Goal: Task Accomplishment & Management: Manage account settings

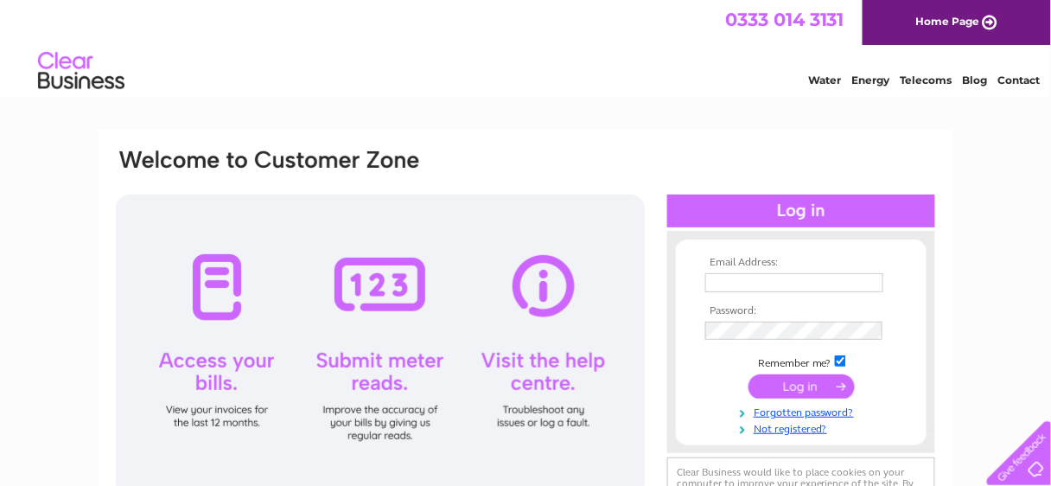
type input "glenrotheslocks@btconnect.com"
click at [808, 385] on input "submit" at bounding box center [801, 386] width 106 height 24
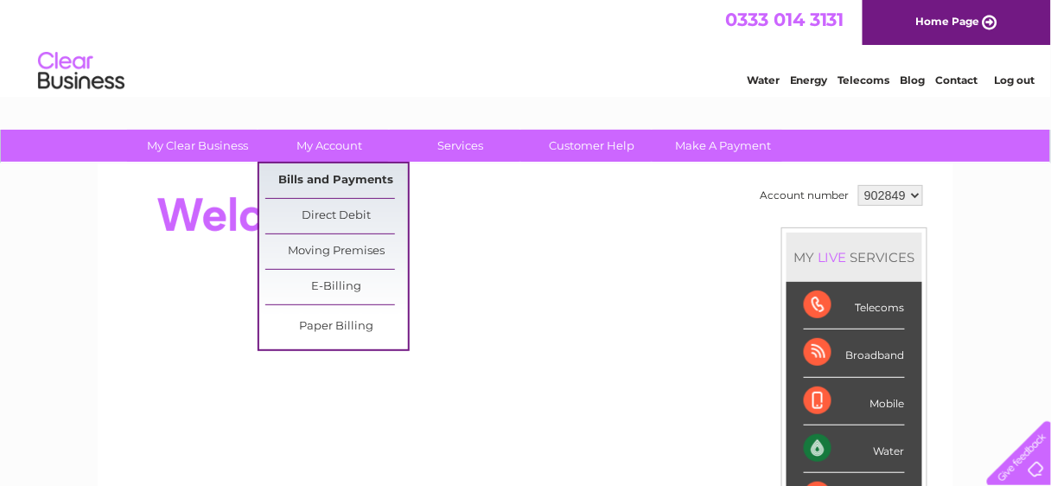
click at [325, 175] on link "Bills and Payments" at bounding box center [336, 180] width 143 height 35
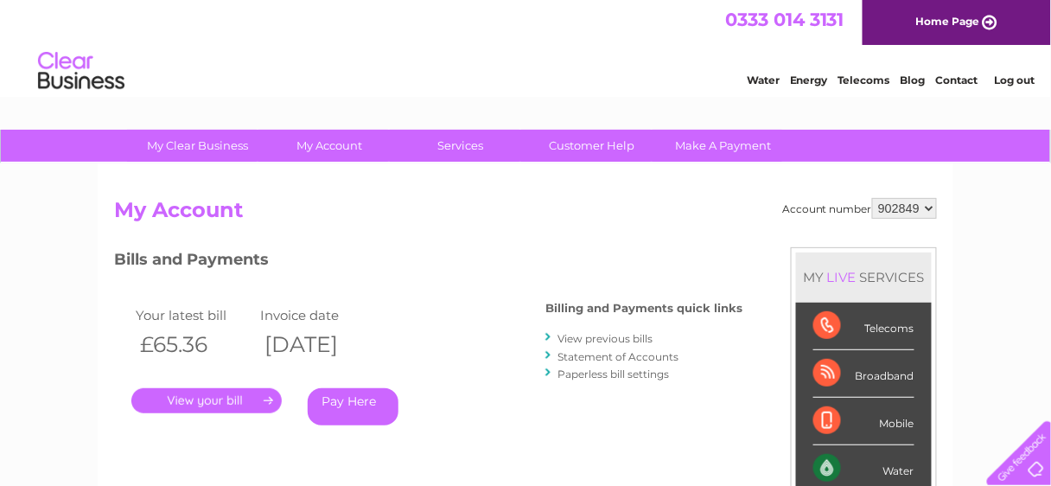
click at [245, 397] on link "." at bounding box center [206, 400] width 150 height 25
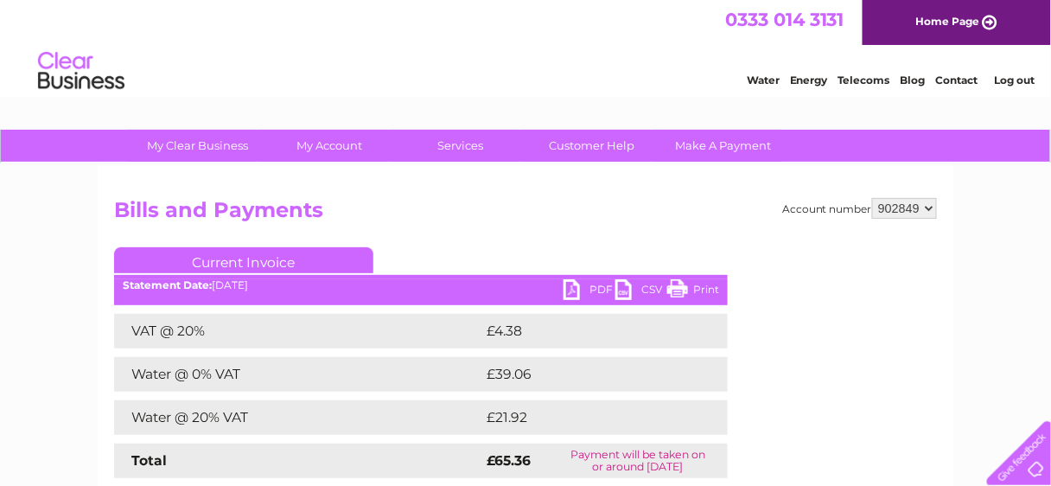
click at [569, 285] on link "PDF" at bounding box center [589, 291] width 52 height 25
